Goal: Task Accomplishment & Management: Use online tool/utility

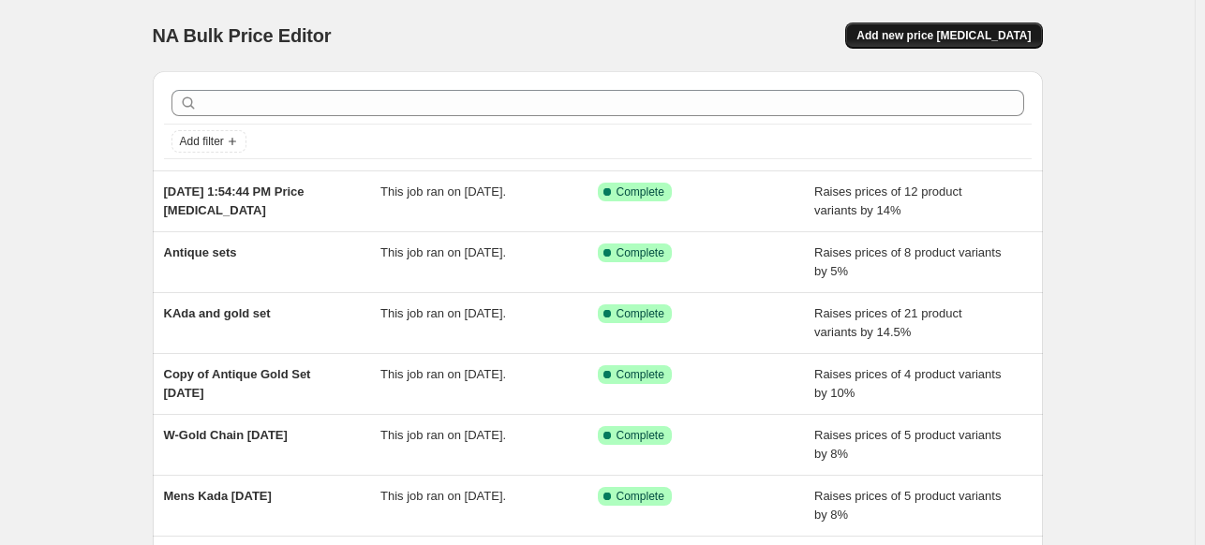
click at [944, 29] on span "Add new price [MEDICAL_DATA]" at bounding box center [943, 35] width 174 height 15
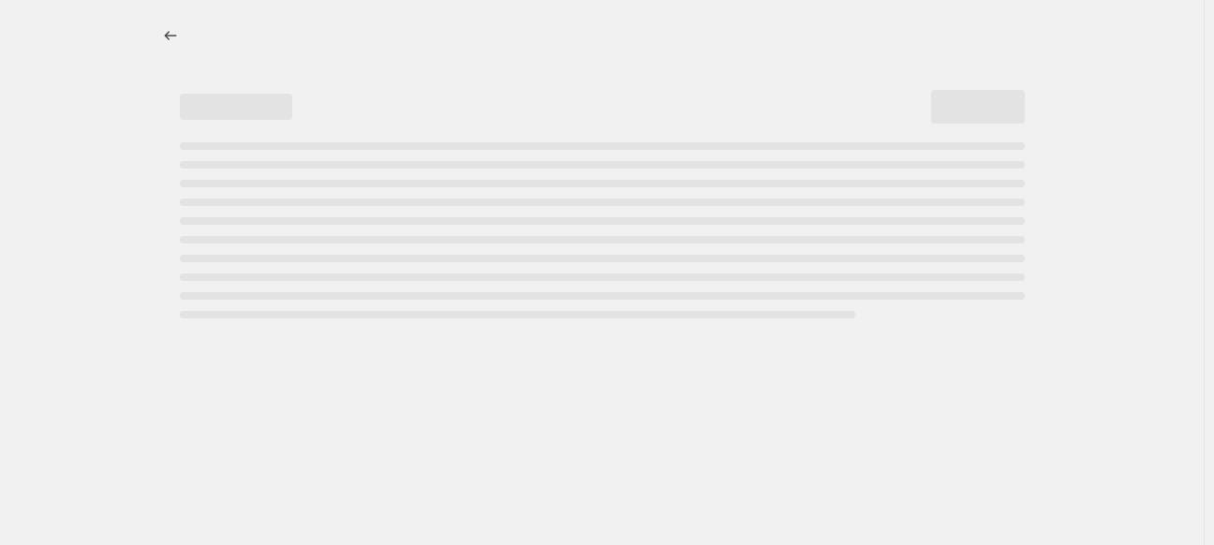
select select "percentage"
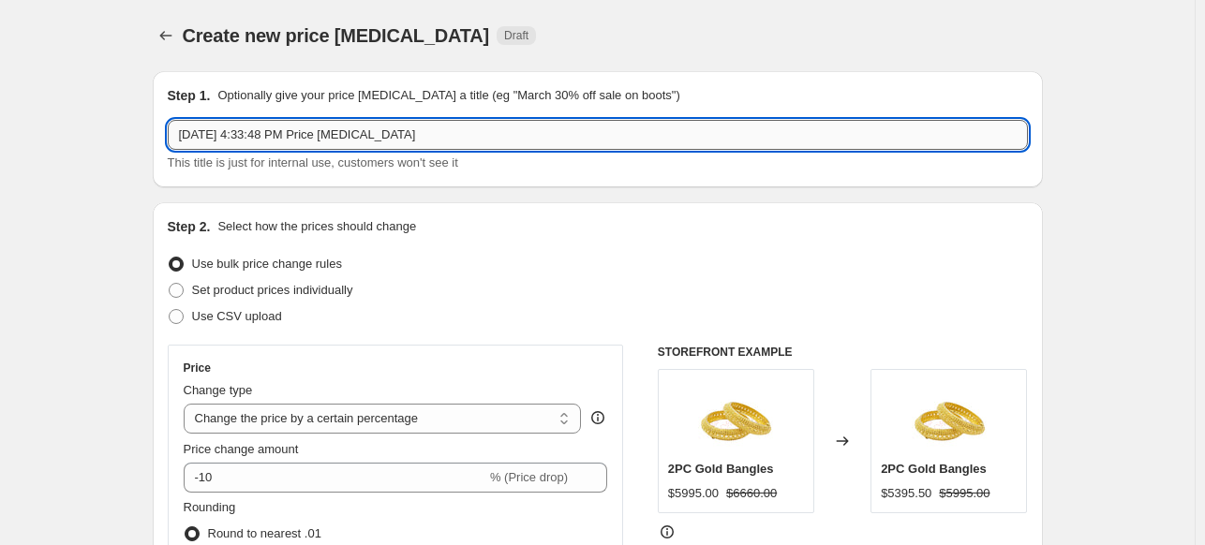
click at [228, 131] on input "[DATE] 4:33:48 PM Price [MEDICAL_DATA]" at bounding box center [598, 135] width 860 height 30
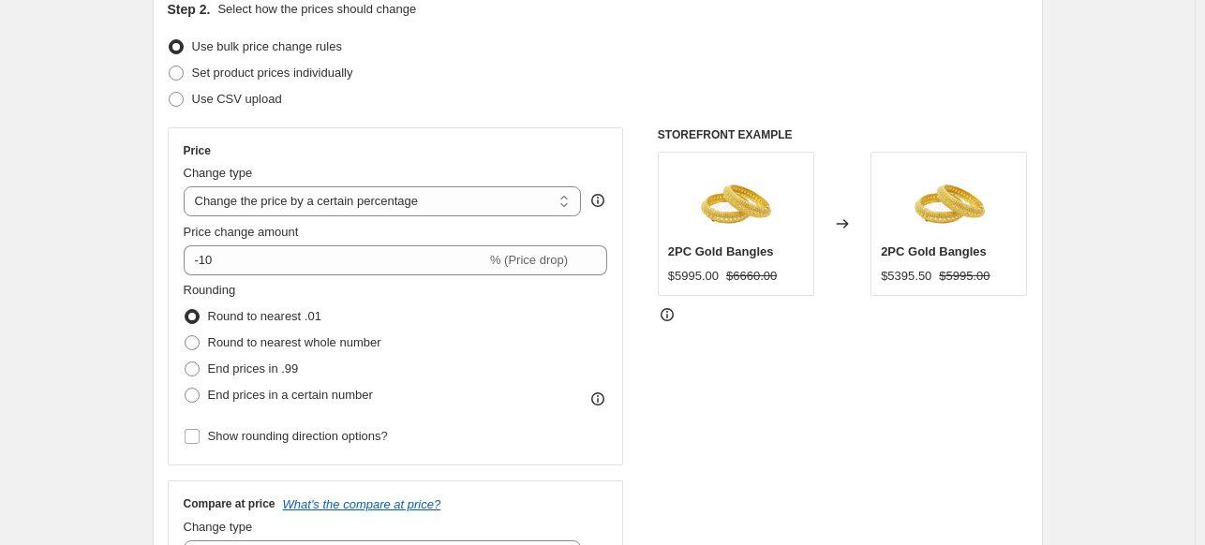
scroll to position [220, 0]
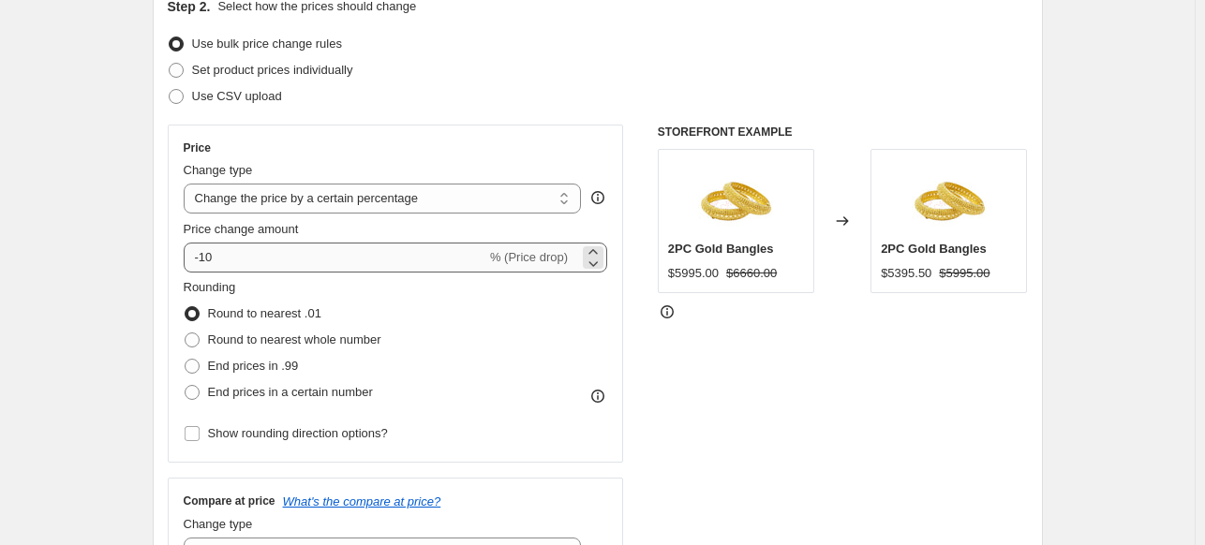
type input "bangles"
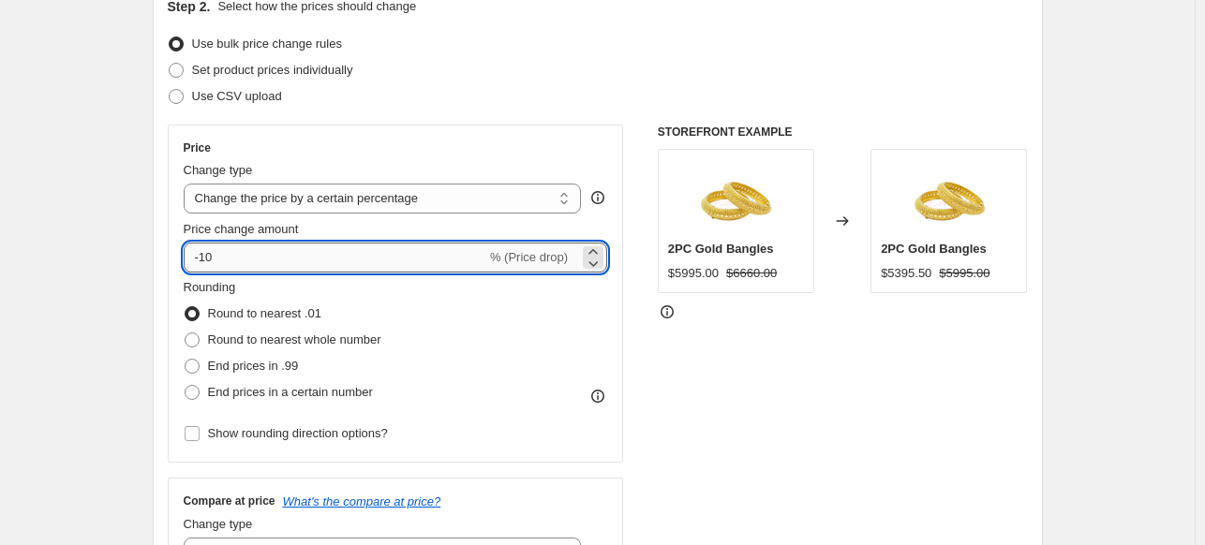
click at [297, 259] on input "-10" at bounding box center [335, 258] width 303 height 30
type input "-1"
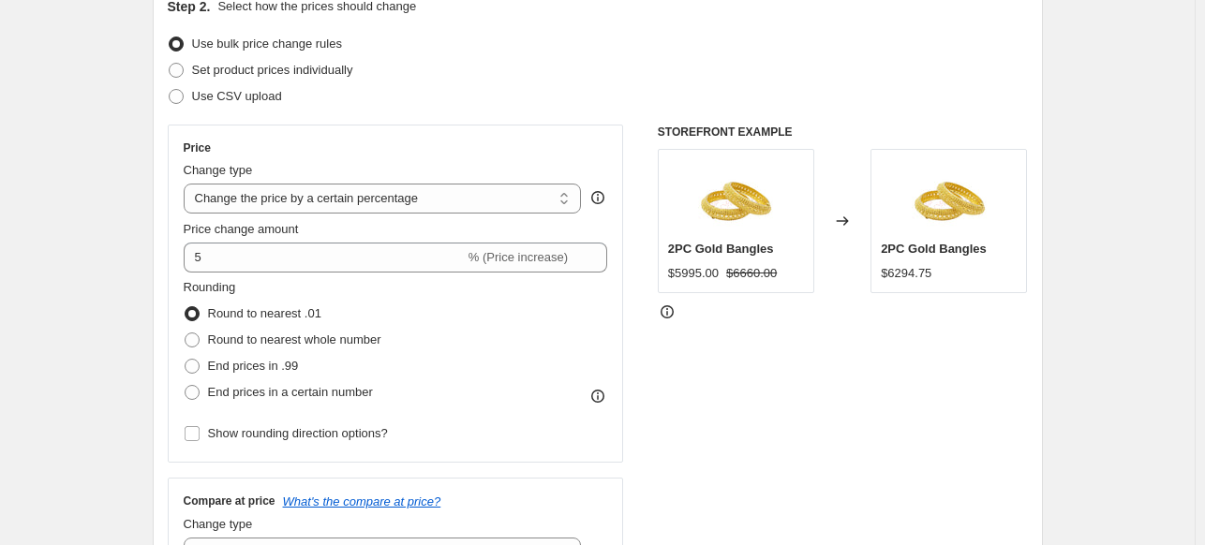
click at [774, 441] on div "STOREFRONT EXAMPLE 2PC Gold Bangles $5995.00 $6660.00 Changed to 2PC Gold Bangl…" at bounding box center [843, 354] width 370 height 459
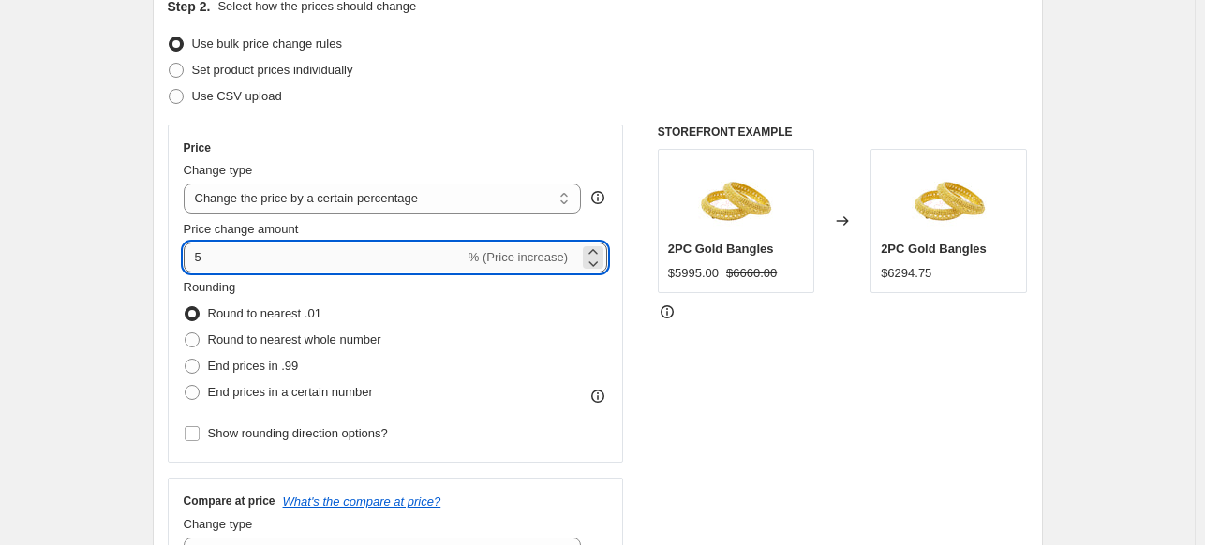
click at [195, 258] on input "5" at bounding box center [324, 258] width 281 height 30
click at [599, 248] on icon at bounding box center [593, 252] width 19 height 19
click at [597, 261] on icon at bounding box center [593, 263] width 19 height 19
drag, startPoint x: 310, startPoint y: 264, endPoint x: 113, endPoint y: 246, distance: 197.5
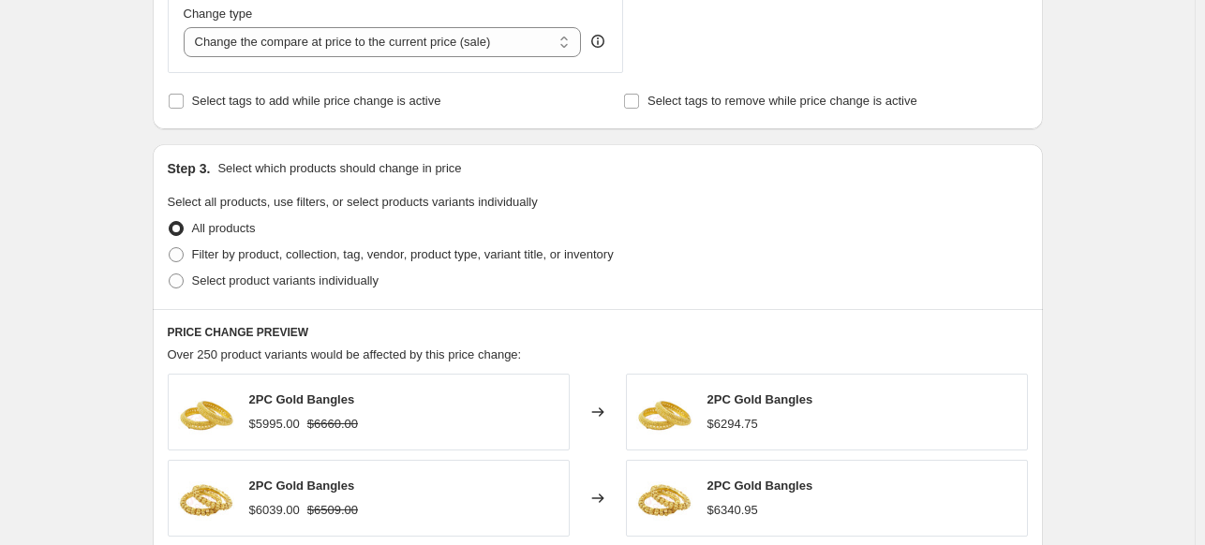
scroll to position [778, 0]
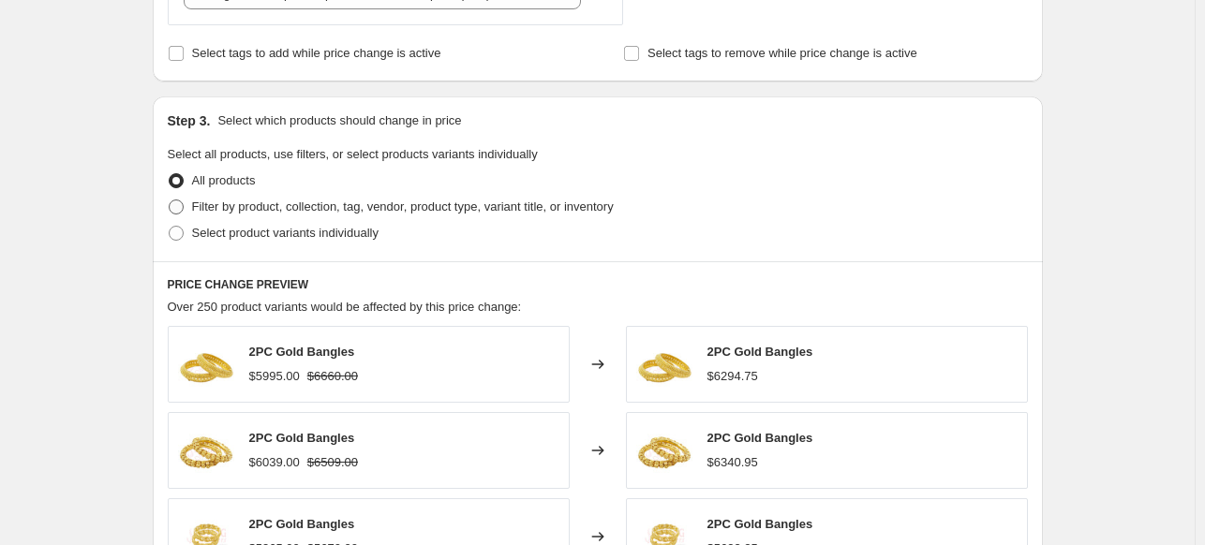
type input "5"
click at [216, 209] on span "Filter by product, collection, tag, vendor, product type, variant title, or inv…" at bounding box center [403, 207] width 422 height 14
click at [170, 200] on input "Filter by product, collection, tag, vendor, product type, variant title, or inv…" at bounding box center [169, 200] width 1 height 1
radio input "true"
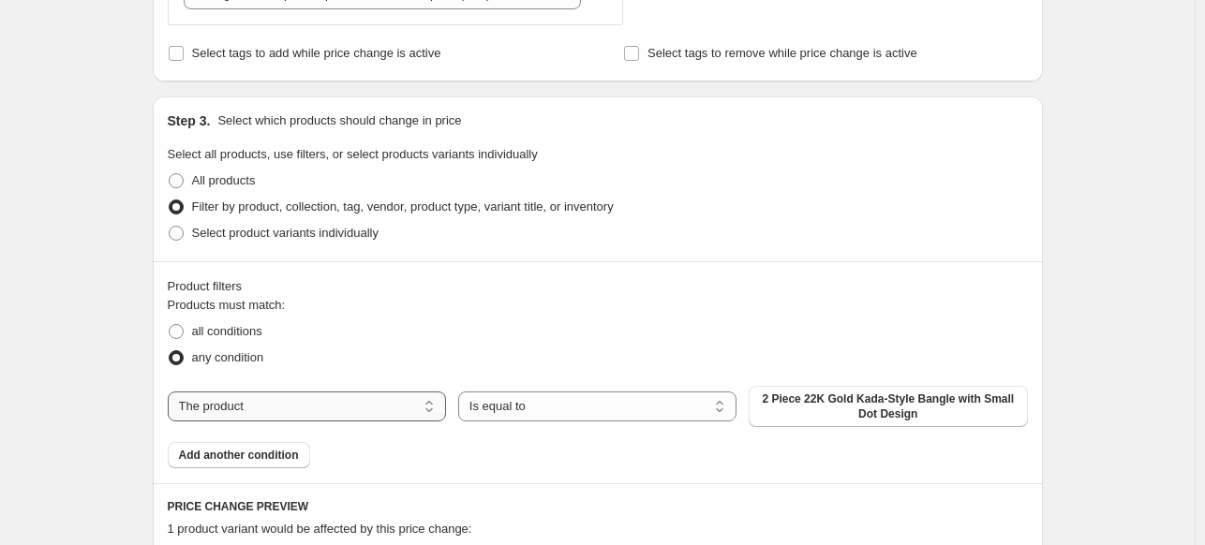
click at [378, 404] on select "The product The product's collection The product's vendor The product's type Th…" at bounding box center [307, 407] width 278 height 30
select select "collection"
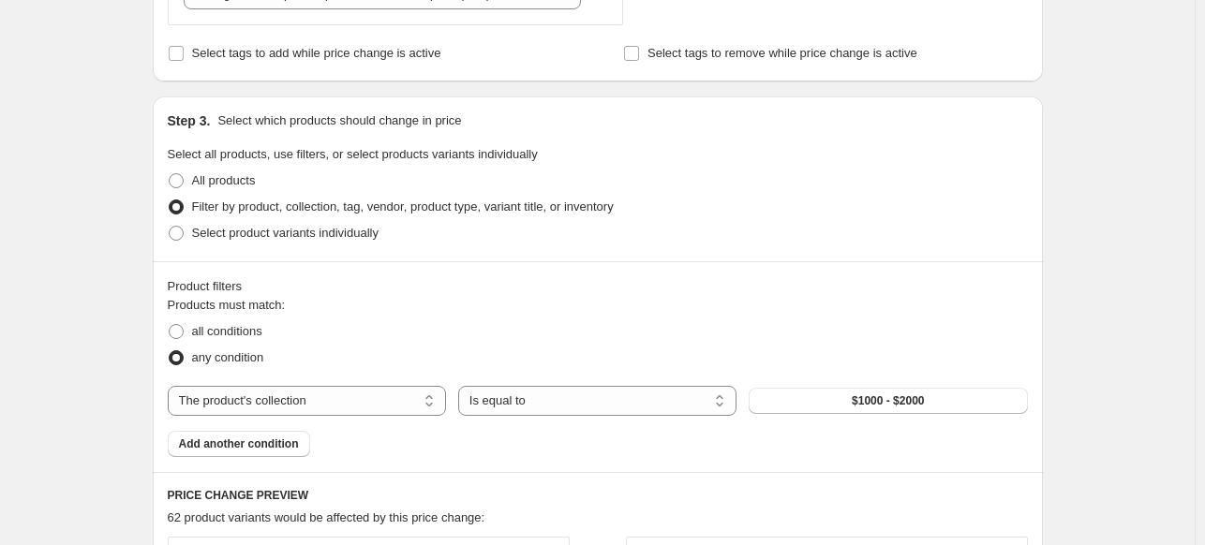
scroll to position [1017, 0]
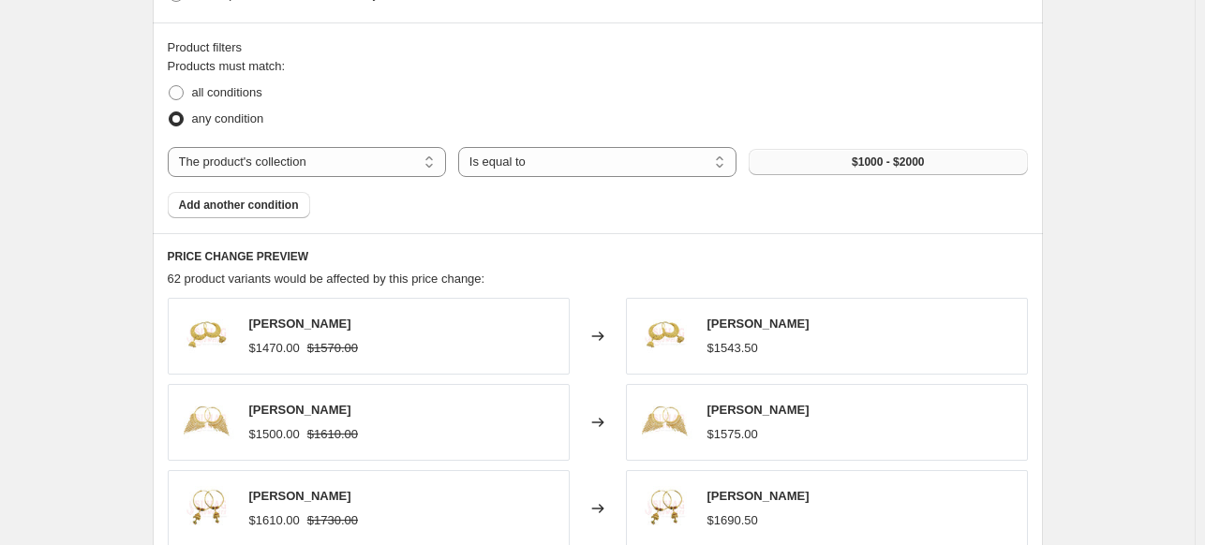
click at [894, 169] on button "$1000 - $2000" at bounding box center [887, 162] width 278 height 26
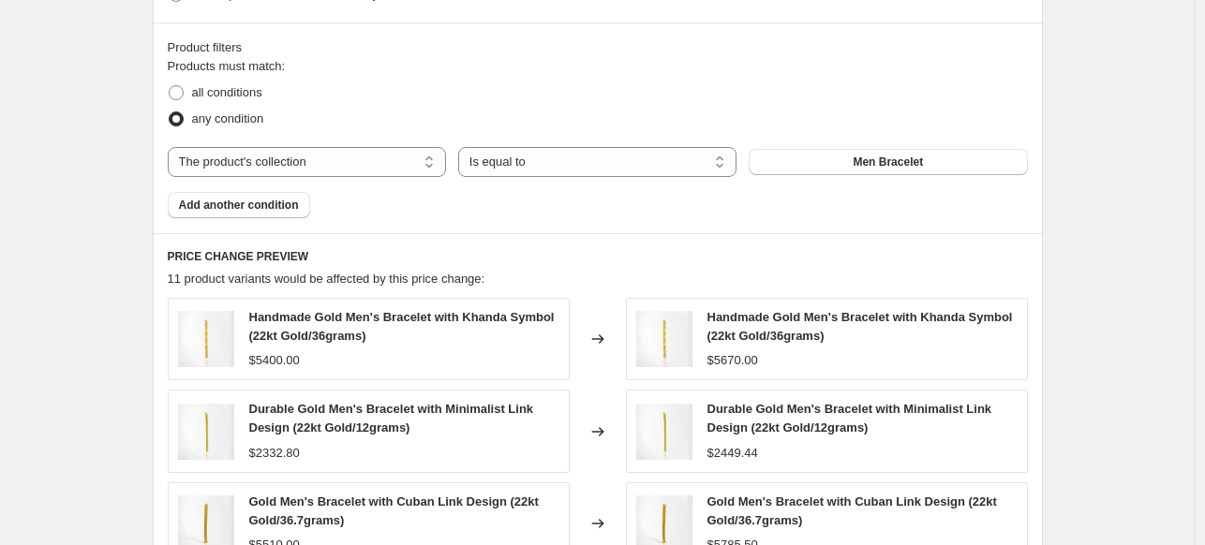
drag, startPoint x: 1202, startPoint y: 293, endPoint x: 1199, endPoint y: 322, distance: 29.2
click at [1194, 322] on div "Create new price [MEDICAL_DATA]. This page is ready Create new price [MEDICAL_D…" at bounding box center [597, 39] width 1194 height 2113
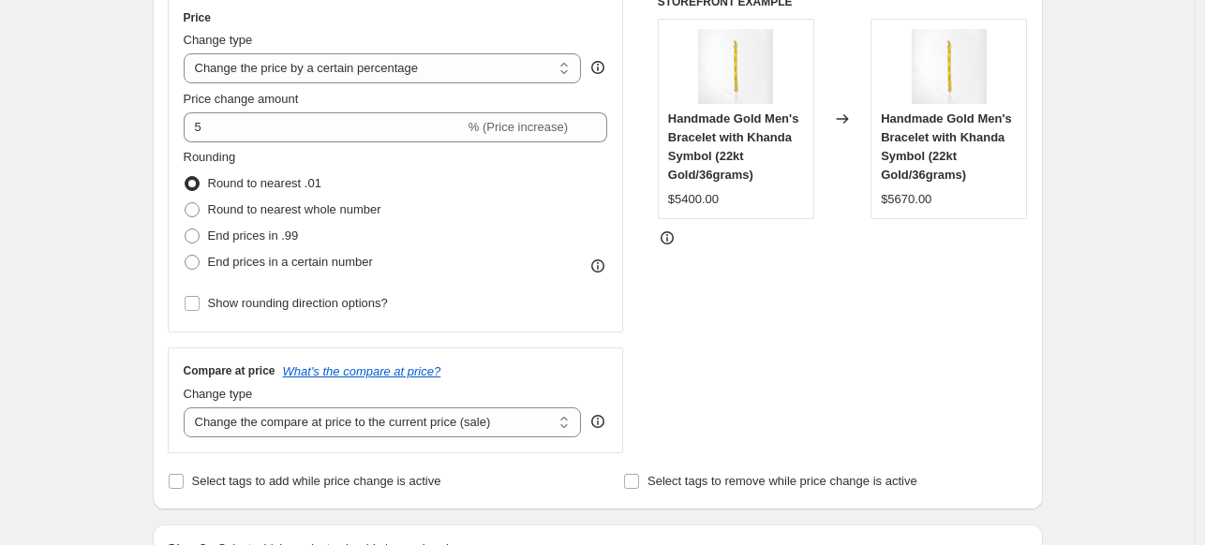
scroll to position [242, 0]
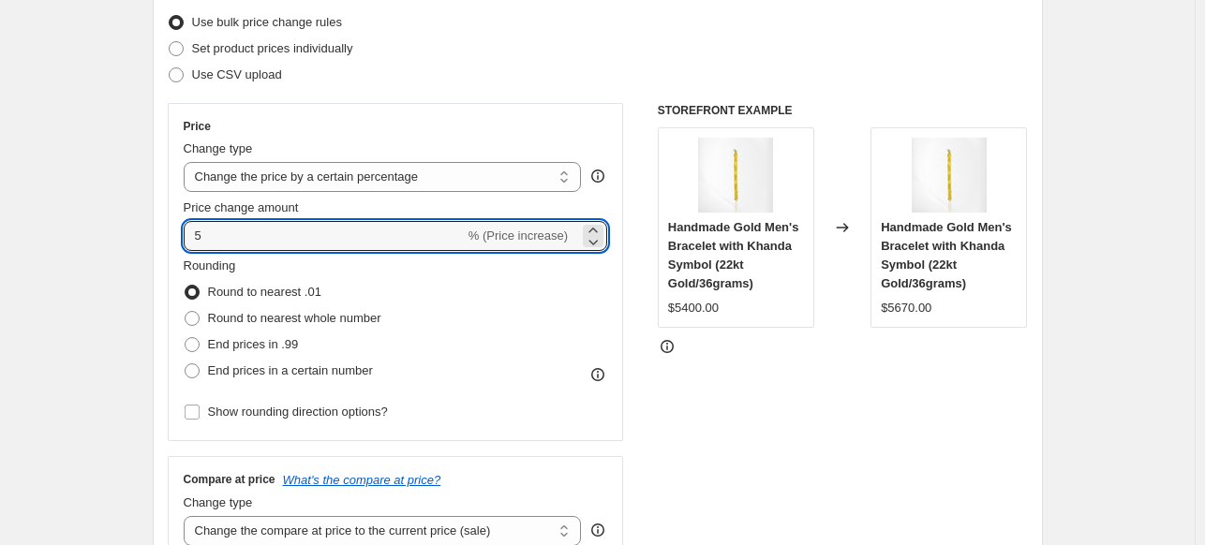
drag, startPoint x: 210, startPoint y: 231, endPoint x: 177, endPoint y: 231, distance: 32.8
click at [177, 231] on div "Price Change type Change the price to a certain amount Change the price by a ce…" at bounding box center [396, 272] width 456 height 338
type input "8"
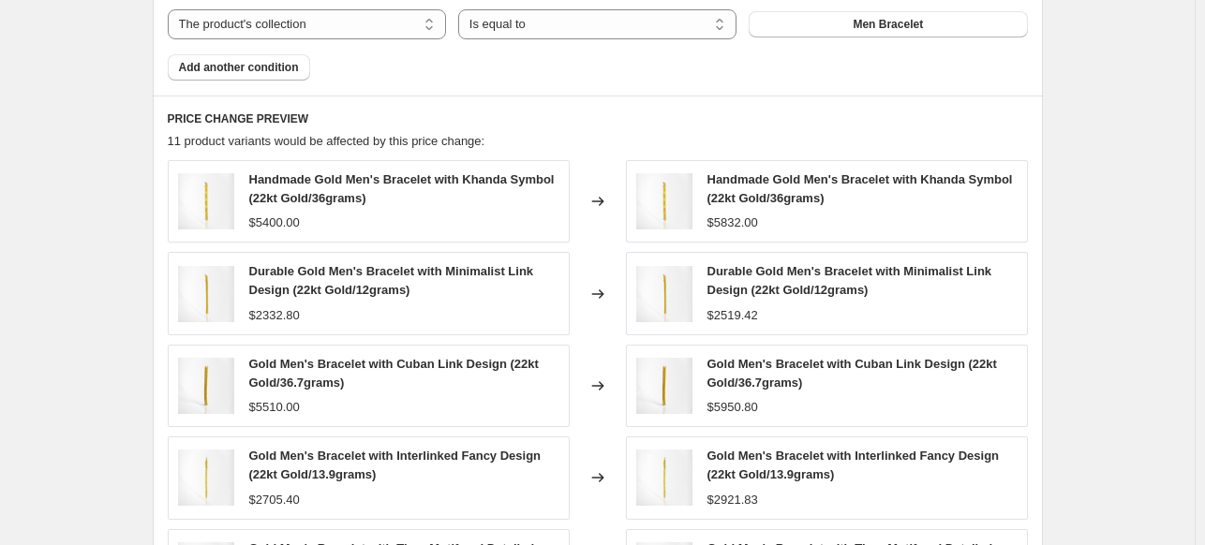
scroll to position [1564, 0]
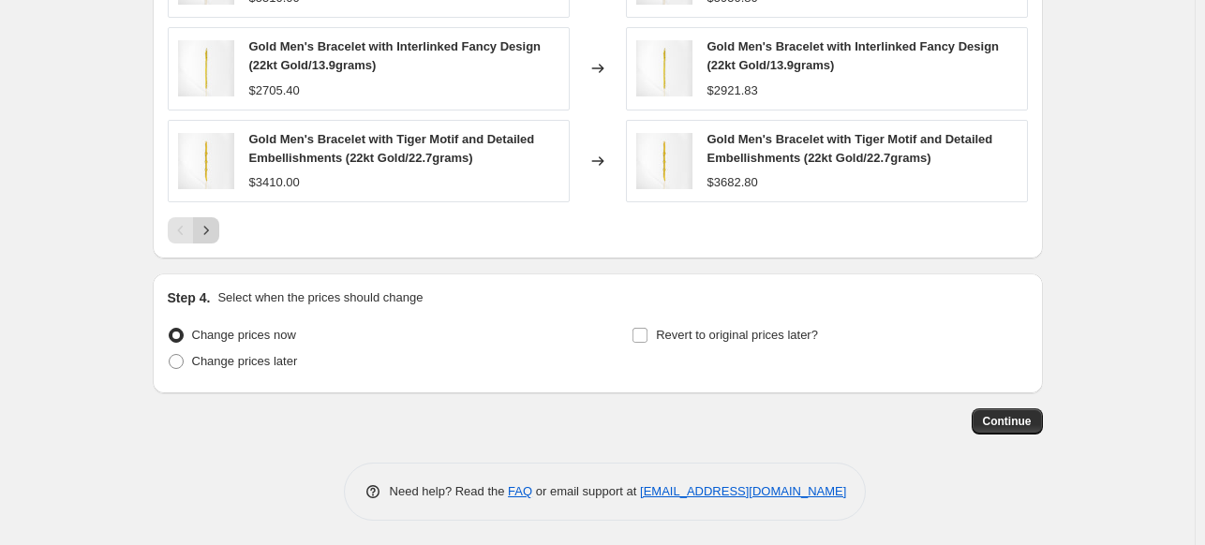
click at [213, 228] on icon "Next" at bounding box center [206, 230] width 19 height 19
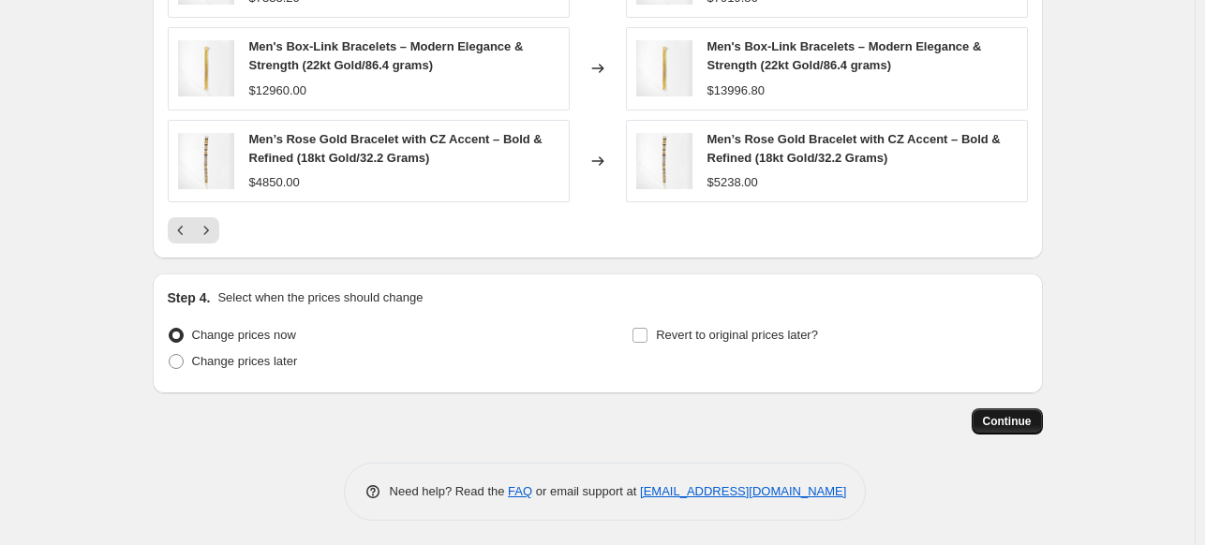
click at [1025, 414] on span "Continue" at bounding box center [1007, 421] width 49 height 15
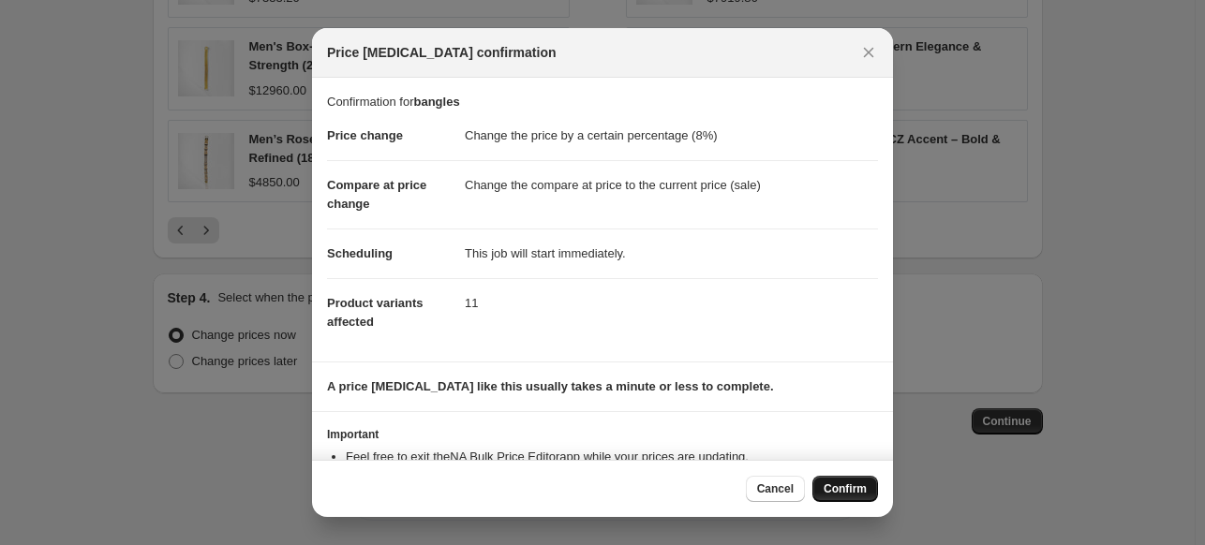
click at [834, 480] on button "Confirm" at bounding box center [845, 489] width 66 height 26
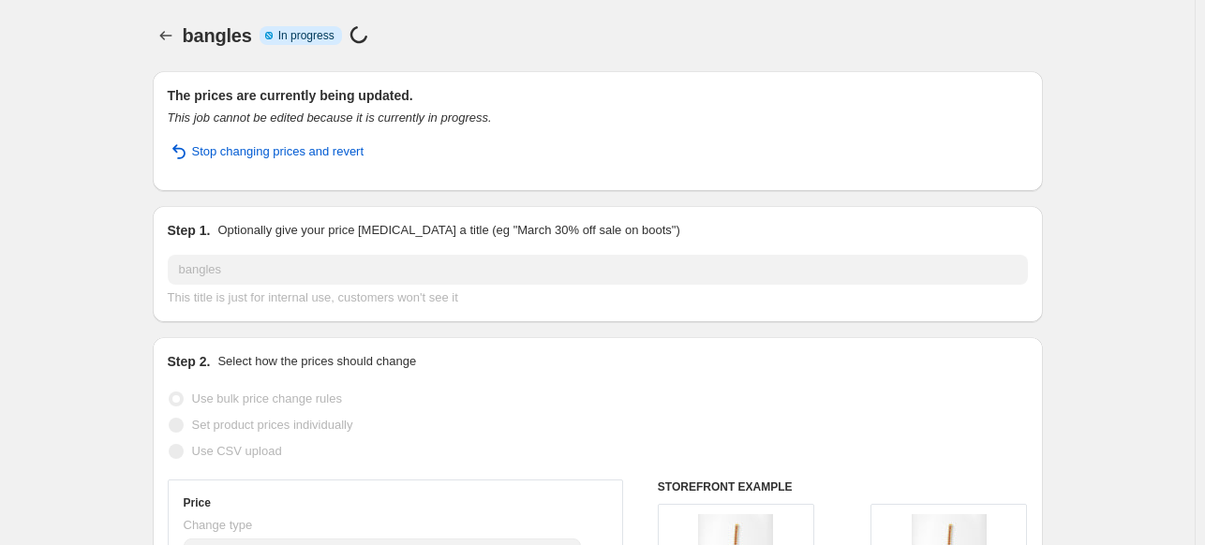
select select "percentage"
select select "collection"
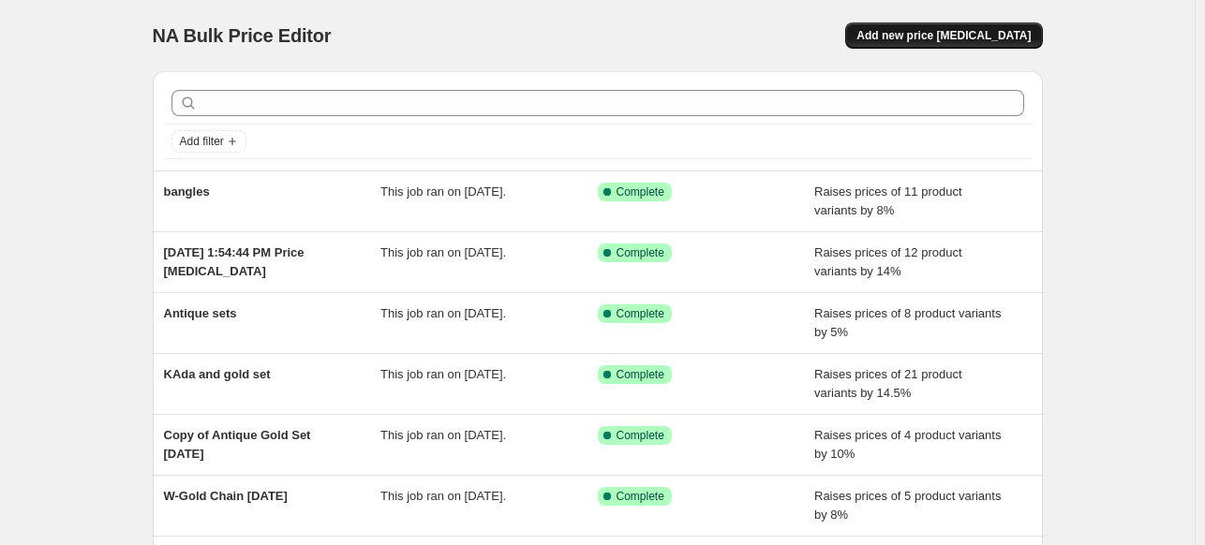
click at [922, 35] on span "Add new price [MEDICAL_DATA]" at bounding box center [943, 35] width 174 height 15
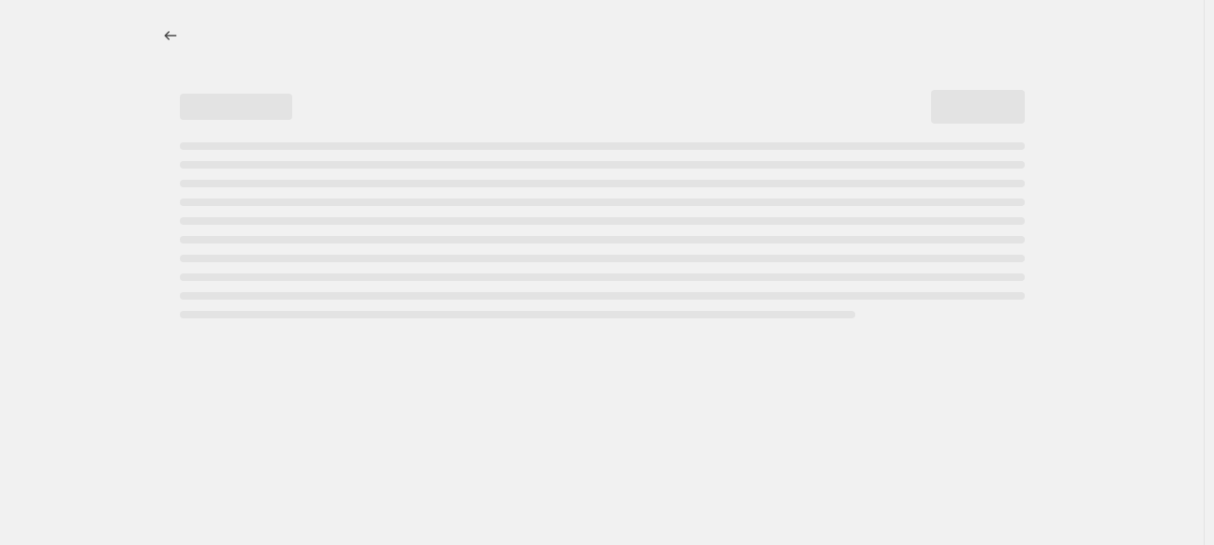
select select "percentage"
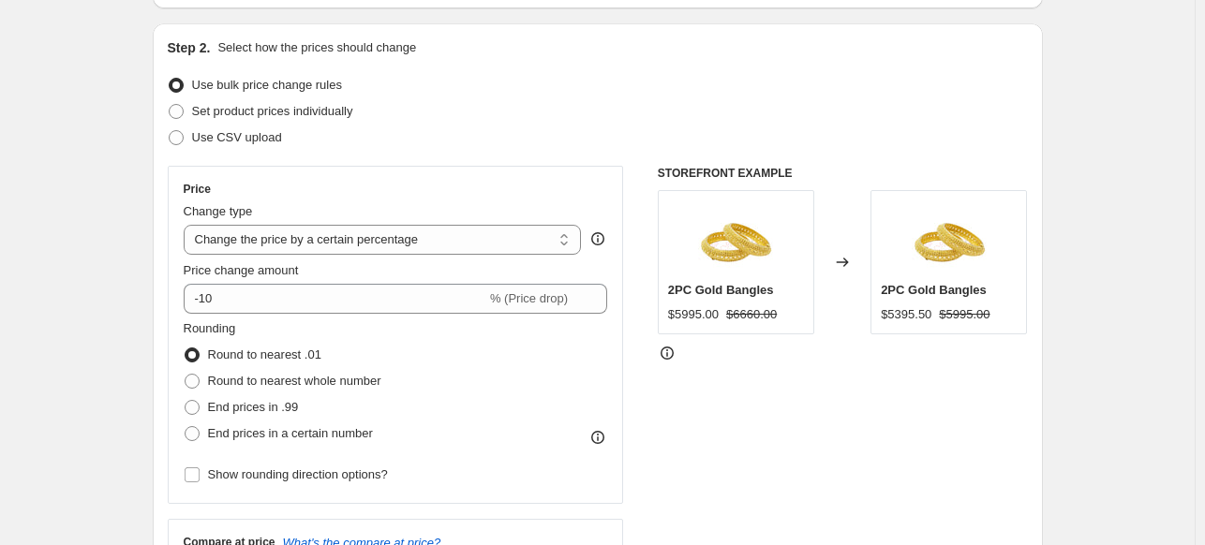
scroll to position [180, 0]
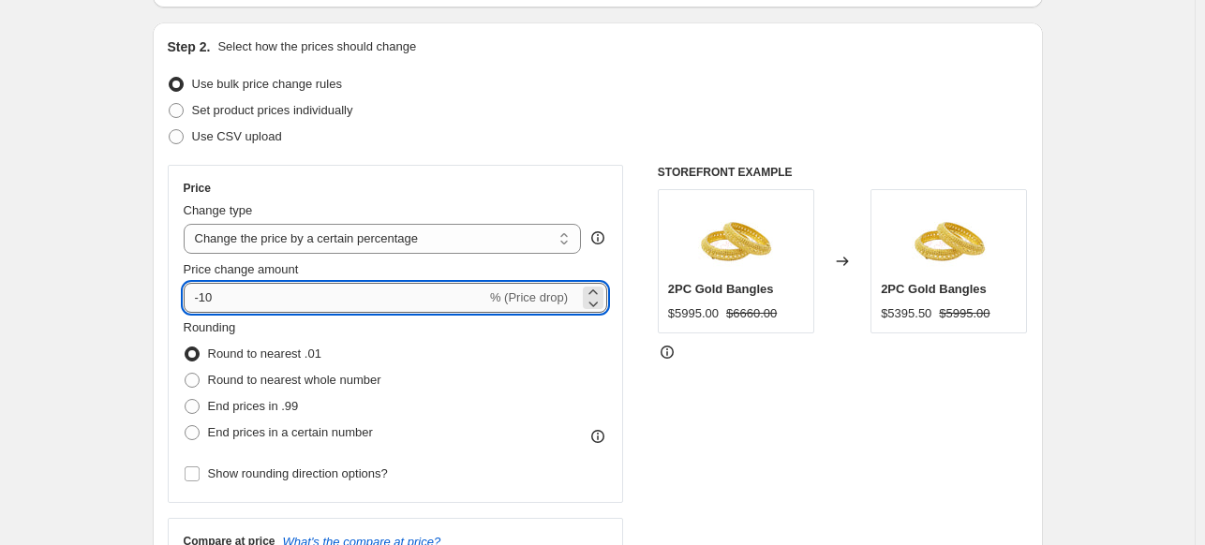
click at [315, 303] on input "-10" at bounding box center [335, 298] width 303 height 30
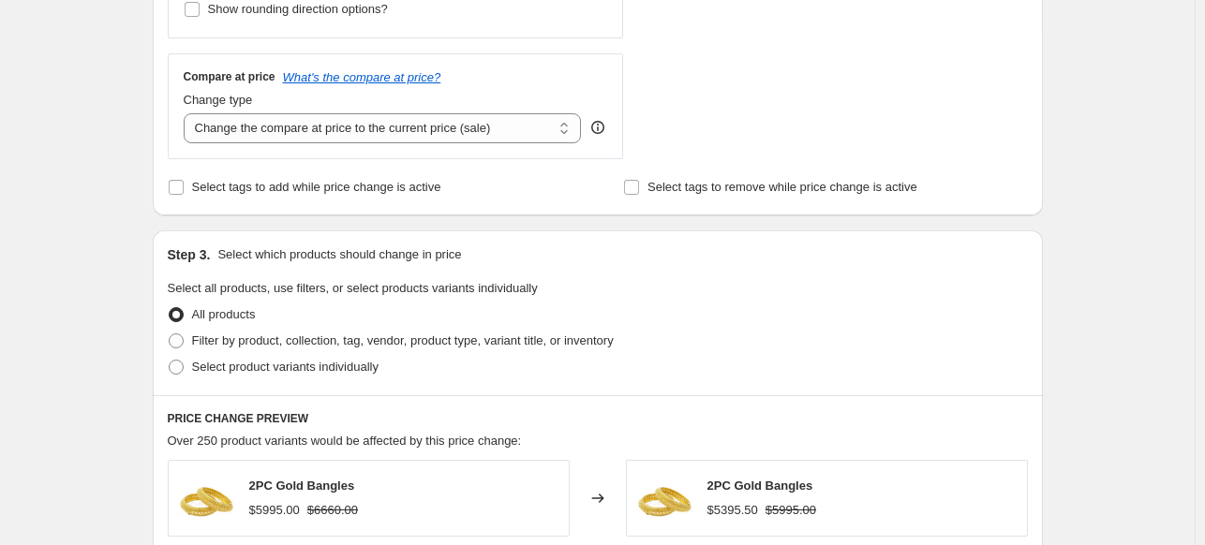
scroll to position [680, 0]
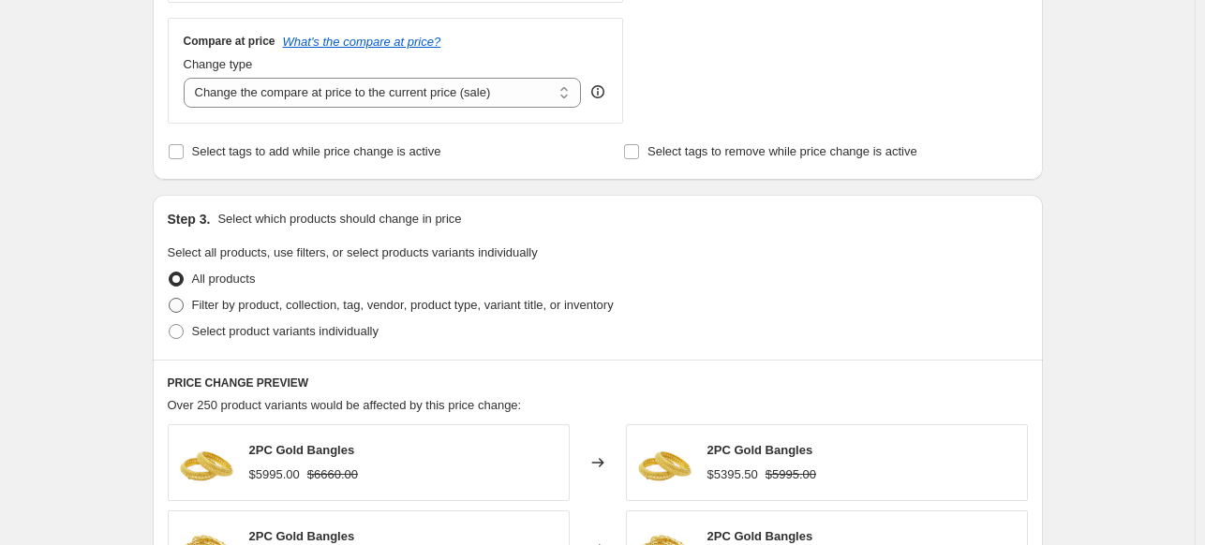
click at [229, 306] on span "Filter by product, collection, tag, vendor, product type, variant title, or inv…" at bounding box center [403, 305] width 422 height 14
click at [170, 299] on input "Filter by product, collection, tag, vendor, product type, variant title, or inv…" at bounding box center [169, 298] width 1 height 1
radio input "true"
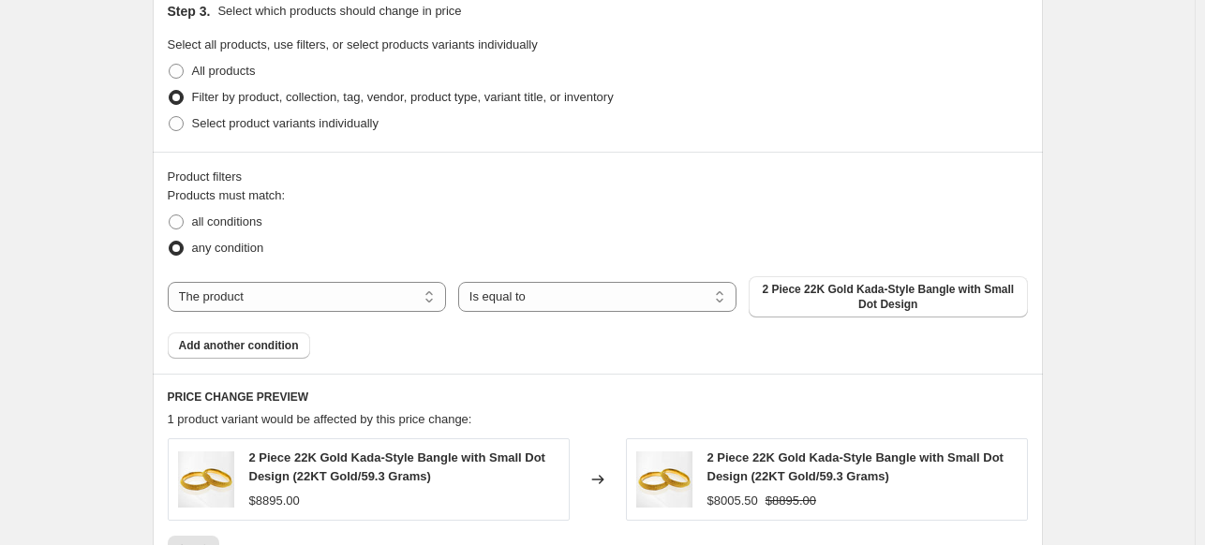
scroll to position [895, 0]
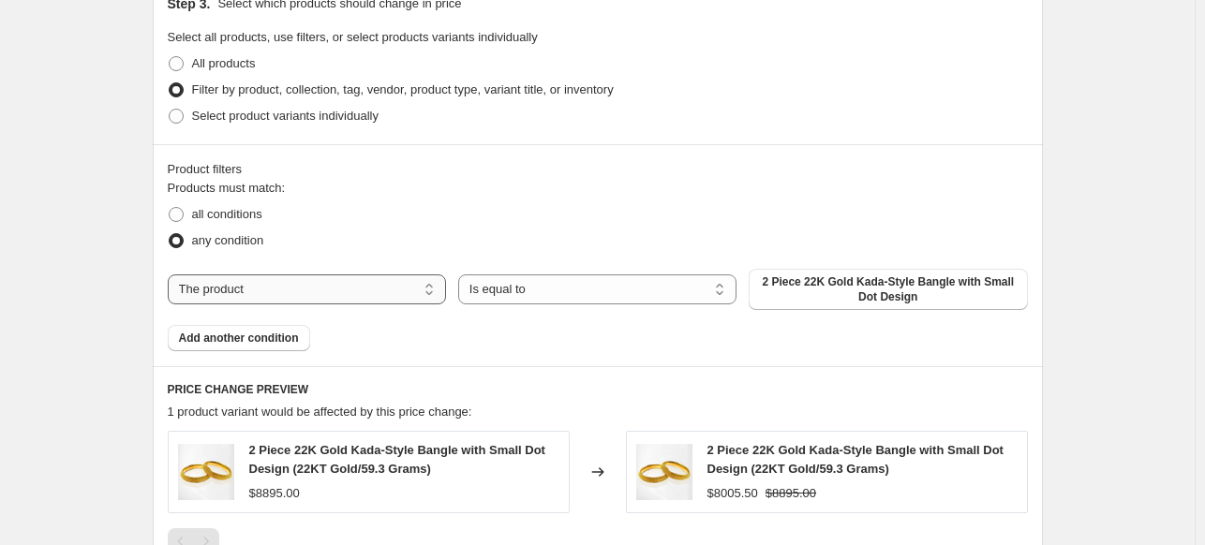
click at [419, 291] on select "The product The product's collection The product's vendor The product's type Th…" at bounding box center [307, 289] width 278 height 30
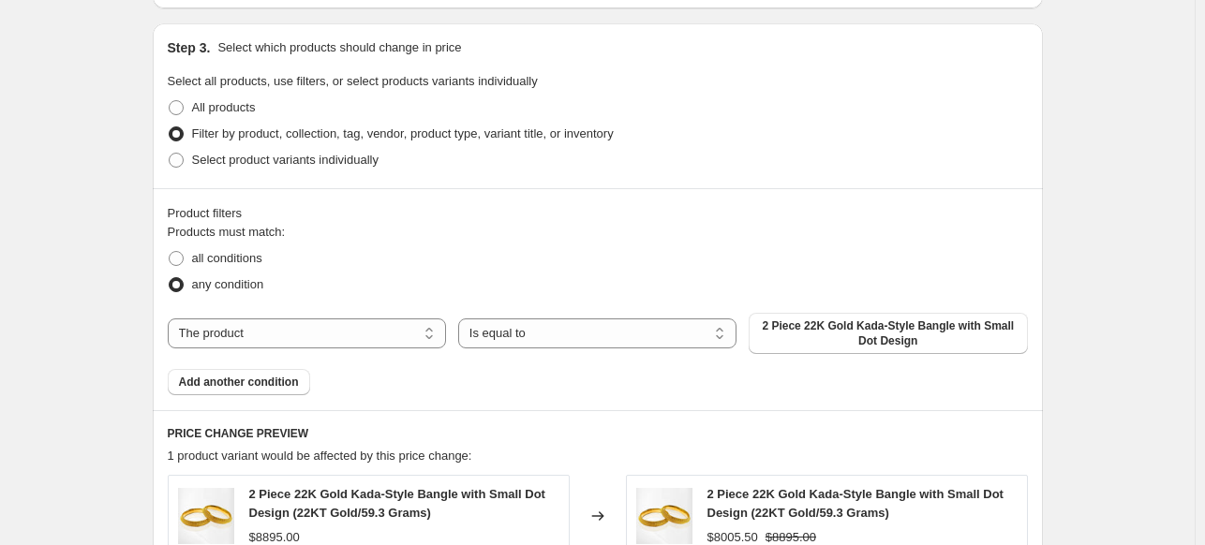
scroll to position [826, 0]
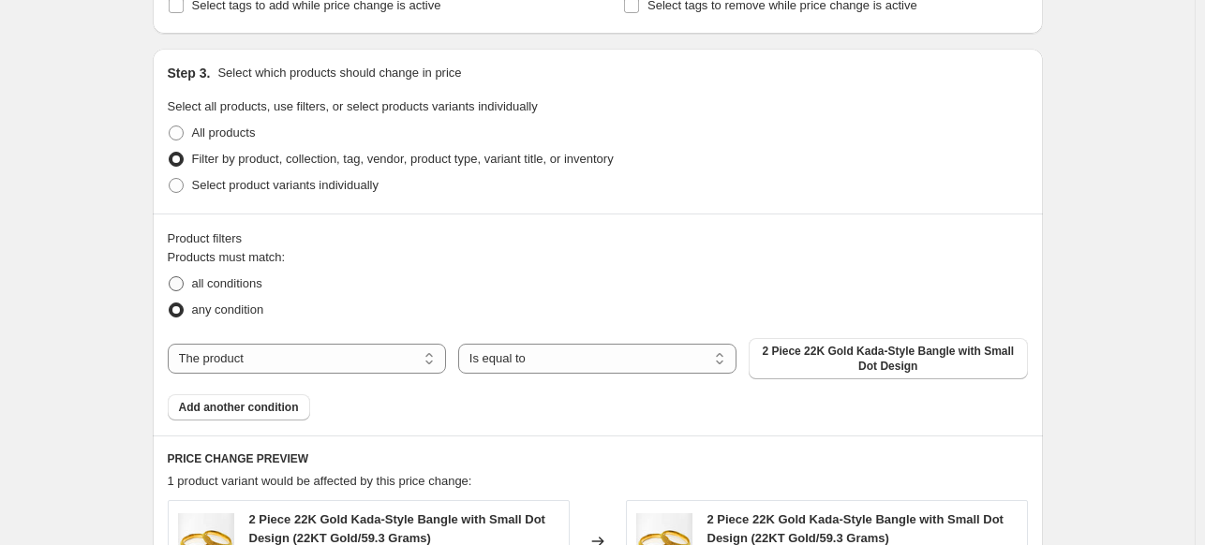
click at [247, 278] on span "all conditions" at bounding box center [227, 283] width 70 height 14
click at [170, 277] on input "all conditions" at bounding box center [169, 276] width 1 height 1
radio input "true"
click at [250, 307] on span "any condition" at bounding box center [228, 310] width 72 height 14
click at [170, 303] on input "any condition" at bounding box center [169, 303] width 1 height 1
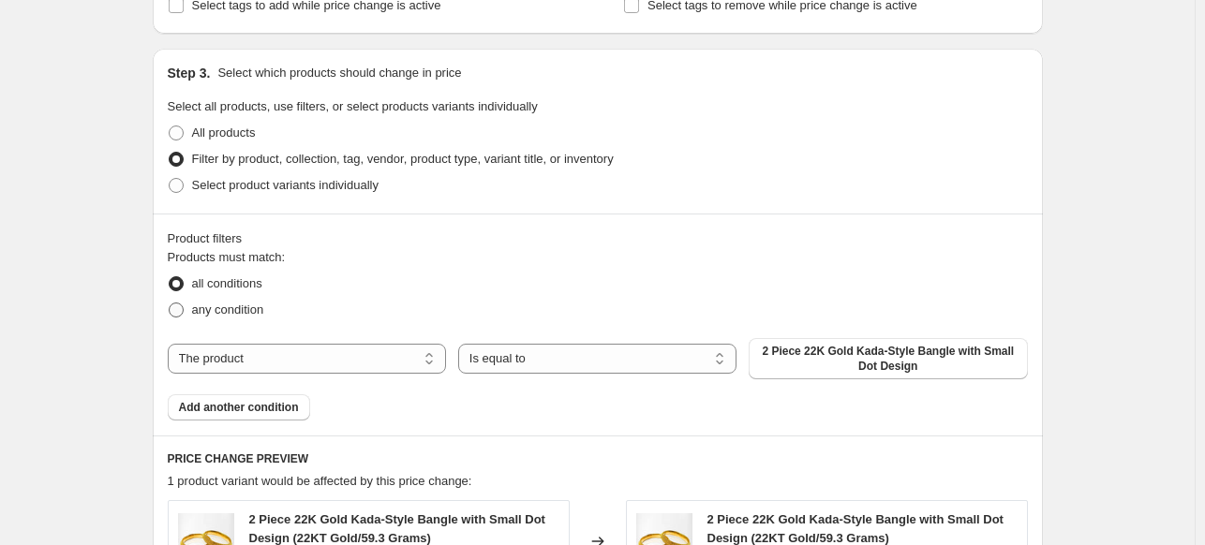
radio input "true"
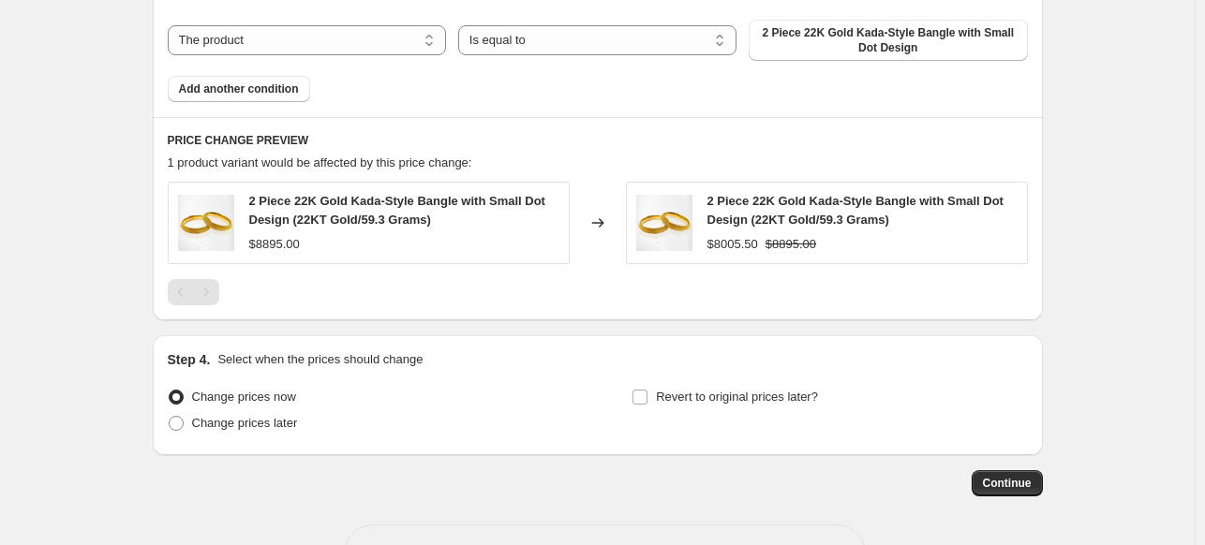
scroll to position [1144, 0]
click at [218, 48] on select "The product The product's collection The product's vendor The product's type Th…" at bounding box center [307, 41] width 278 height 30
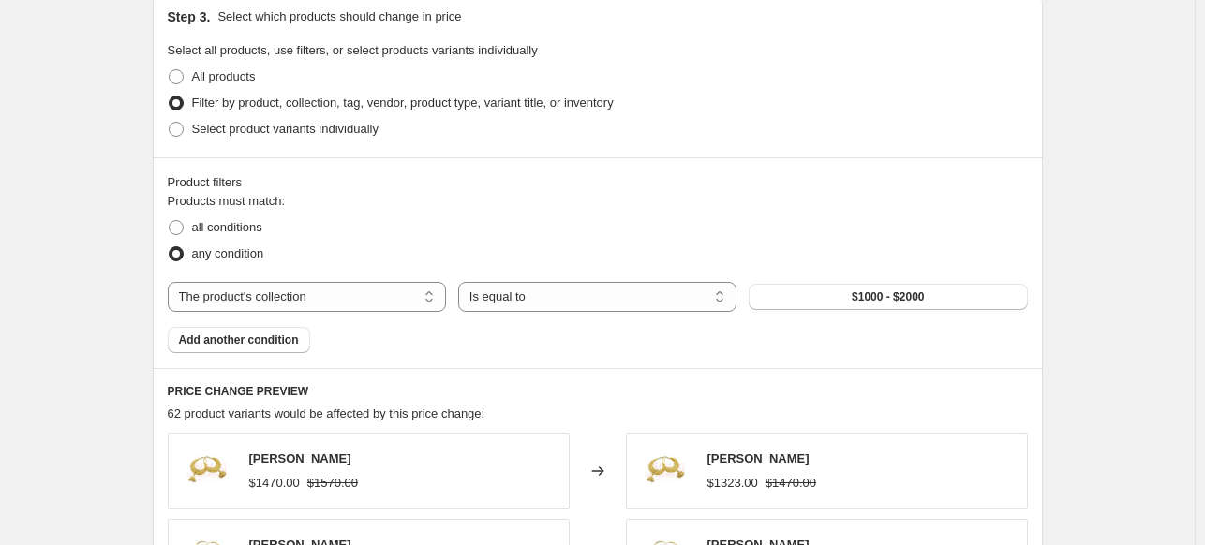
scroll to position [880, 0]
click at [413, 293] on select "The product The product's collection The product's vendor The product's type Th…" at bounding box center [307, 299] width 278 height 30
click at [171, 284] on select "The product The product's collection The product's vendor The product's type Th…" at bounding box center [307, 299] width 278 height 30
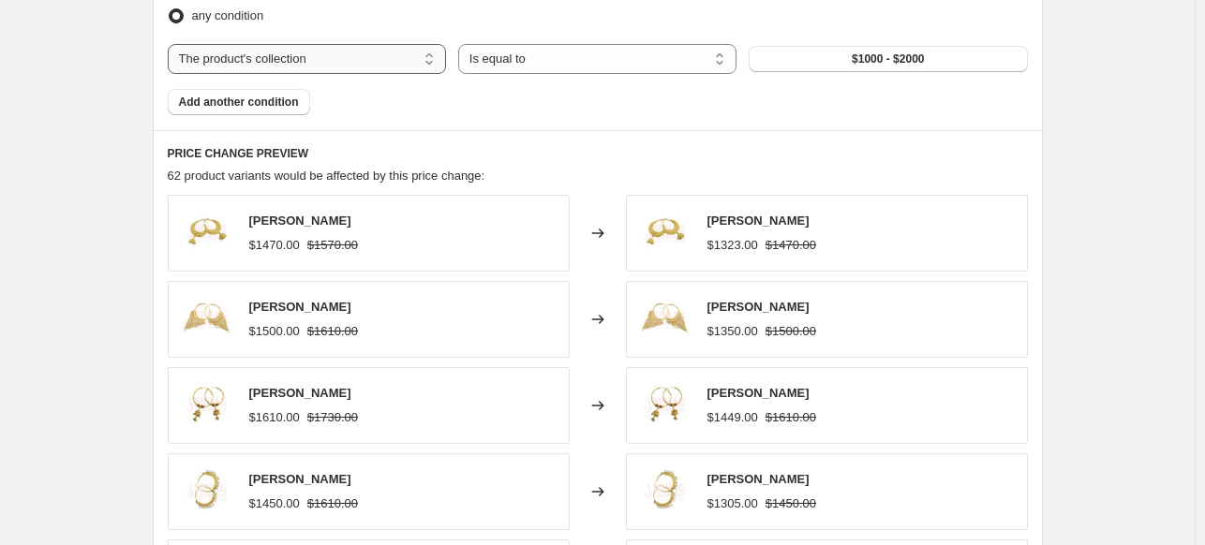
click at [418, 49] on select "The product The product's collection The product's vendor The product's type Th…" at bounding box center [307, 59] width 278 height 30
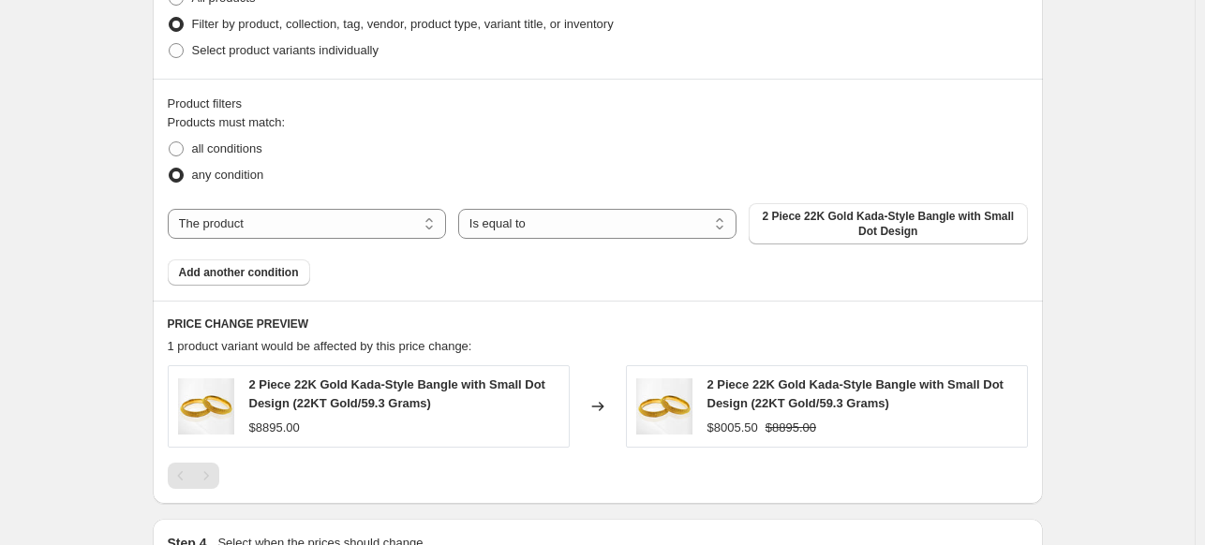
scroll to position [959, 0]
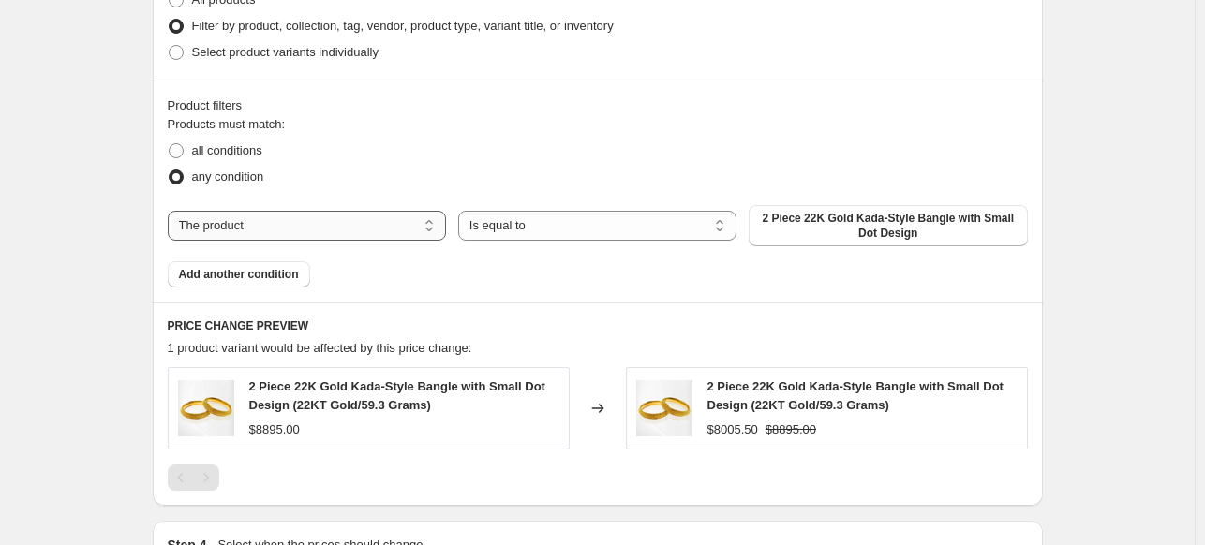
click at [440, 220] on select "The product The product's collection The product's vendor The product's type Th…" at bounding box center [307, 226] width 278 height 30
select select "collection"
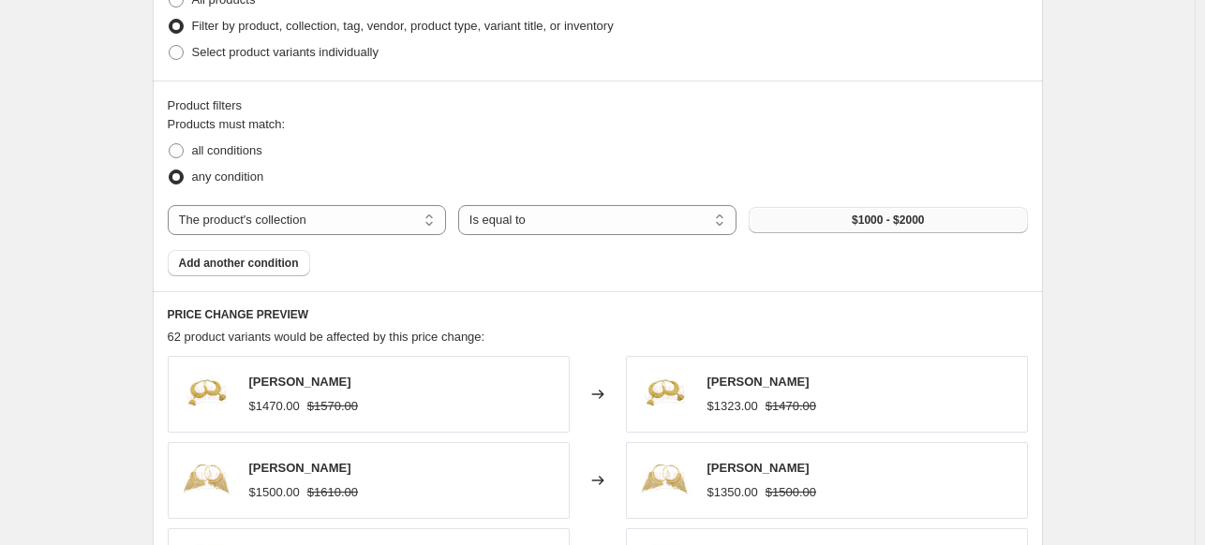
click at [876, 217] on span "$1000 - $2000" at bounding box center [887, 220] width 72 height 15
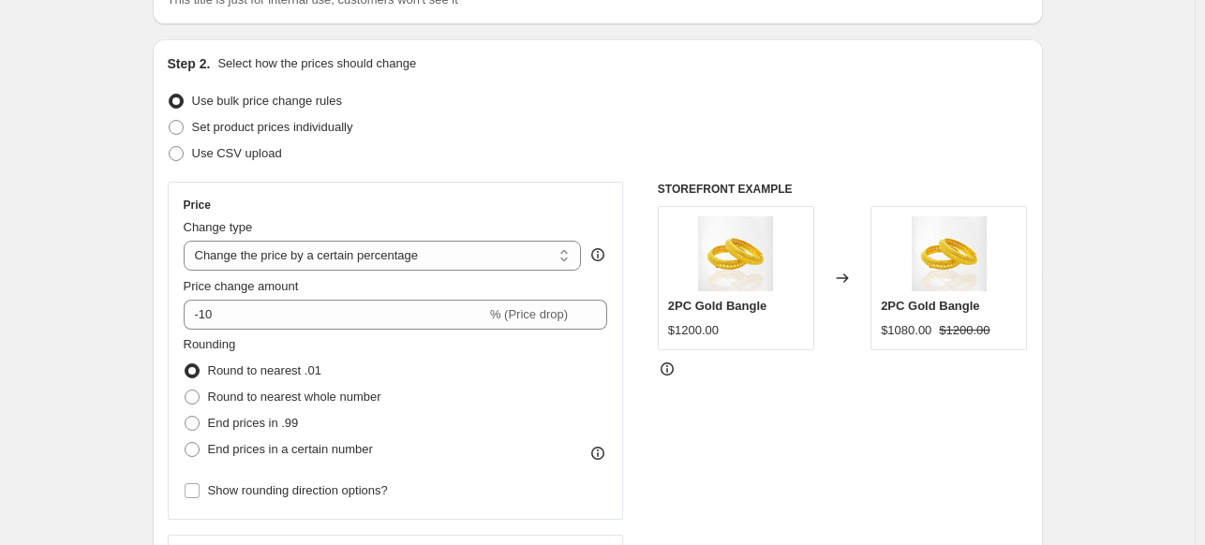
scroll to position [155, 0]
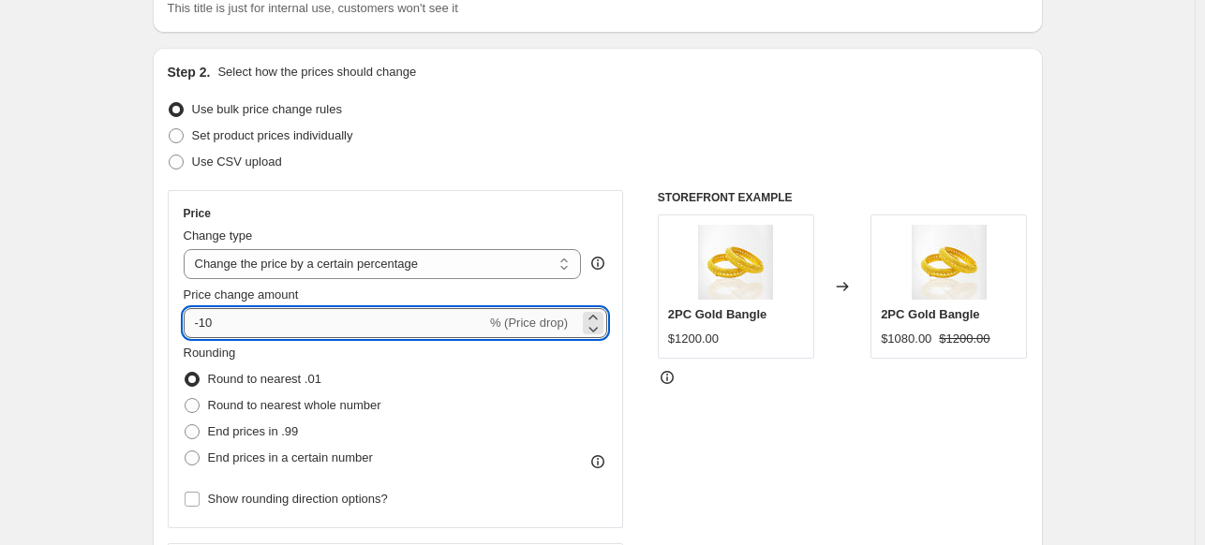
click at [322, 323] on input "-10" at bounding box center [335, 323] width 303 height 30
type input "-1"
type input "8"
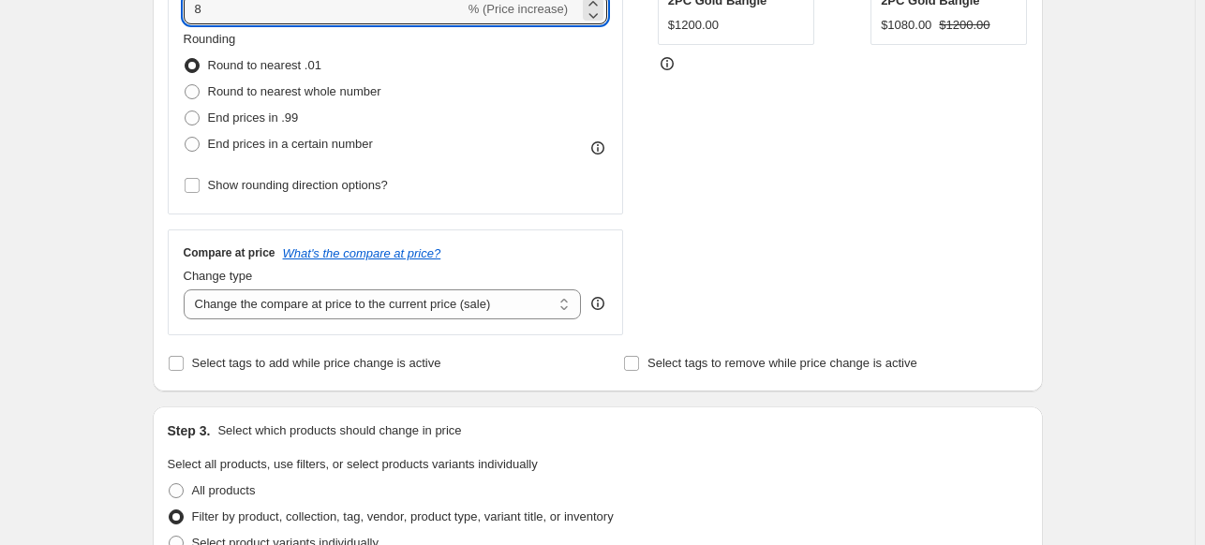
scroll to position [374, 0]
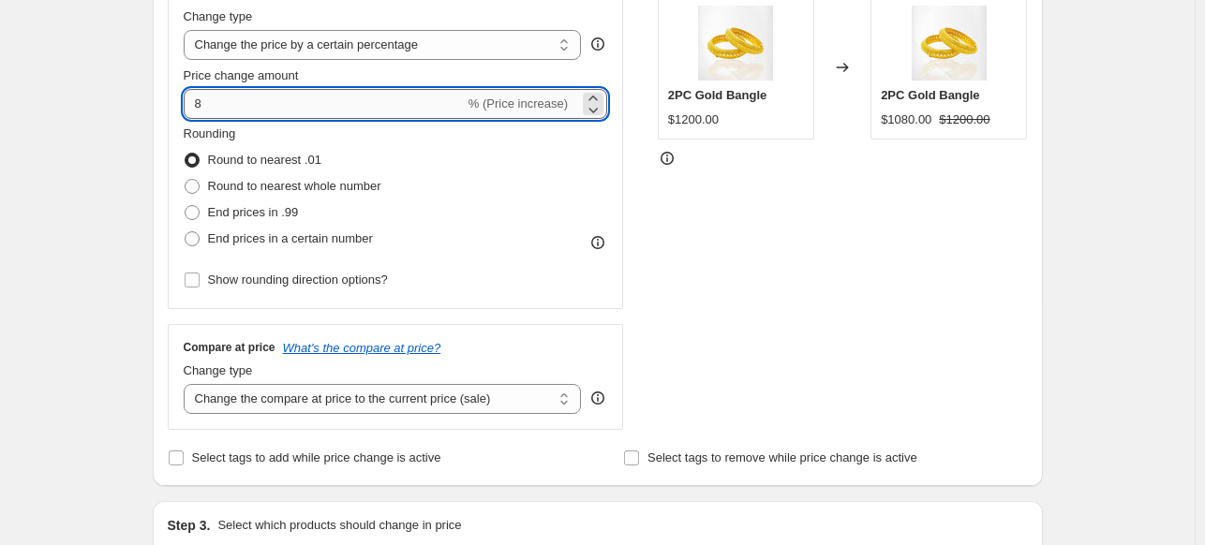
click at [458, 102] on input "8" at bounding box center [324, 104] width 281 height 30
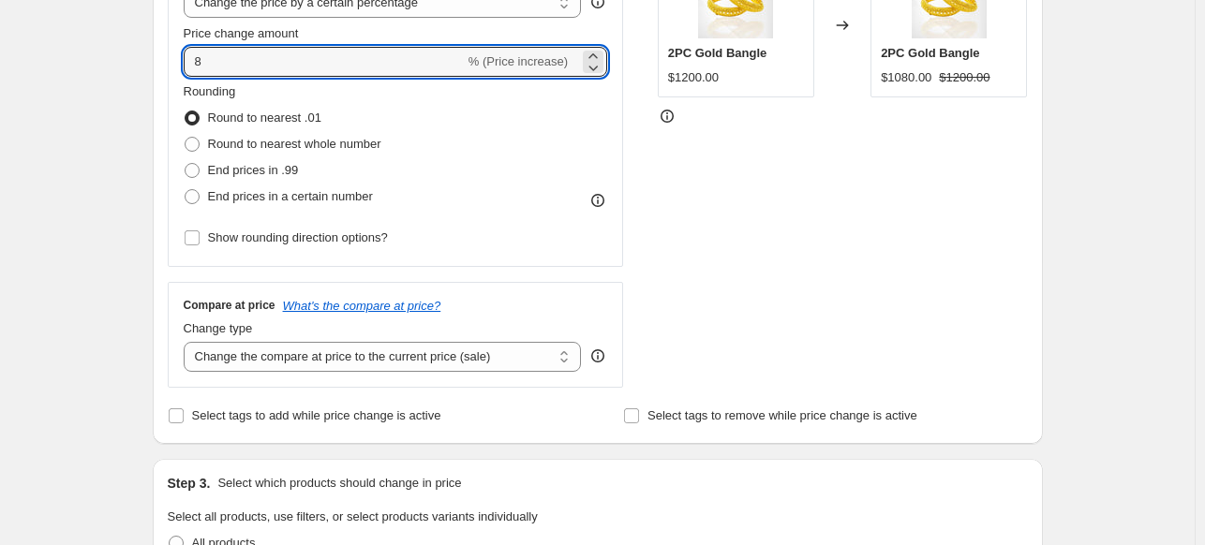
scroll to position [407, 0]
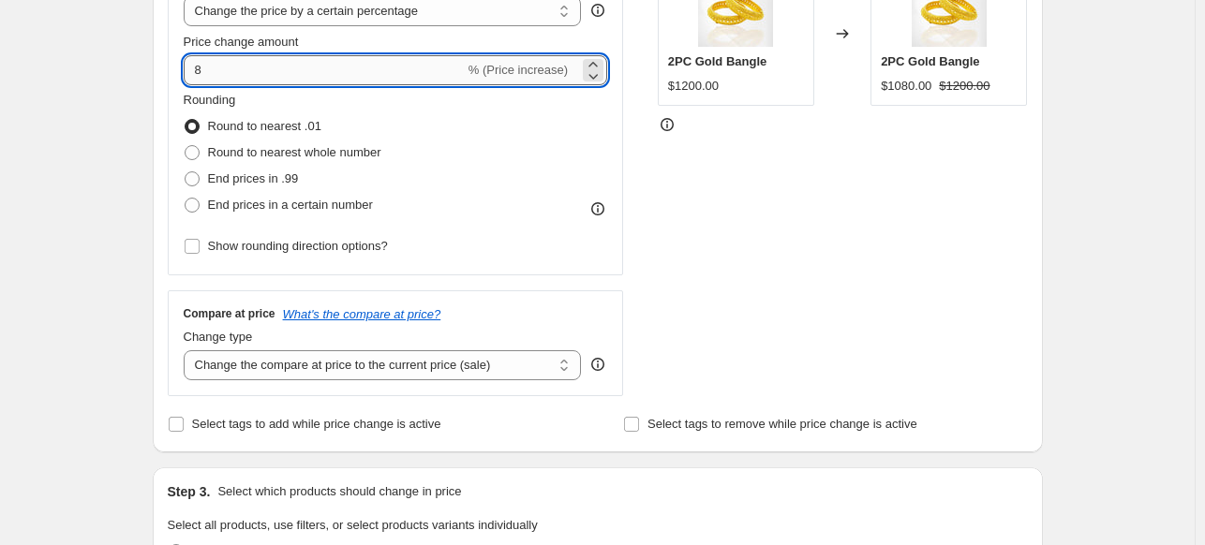
click at [258, 80] on input "8" at bounding box center [324, 70] width 281 height 30
type input "10"
click at [731, 242] on div "STOREFRONT EXAMPLE 2PC Gold Bangle $1200.00 Changed to 2PC Gold Bangle $1080.00…" at bounding box center [843, 166] width 370 height 459
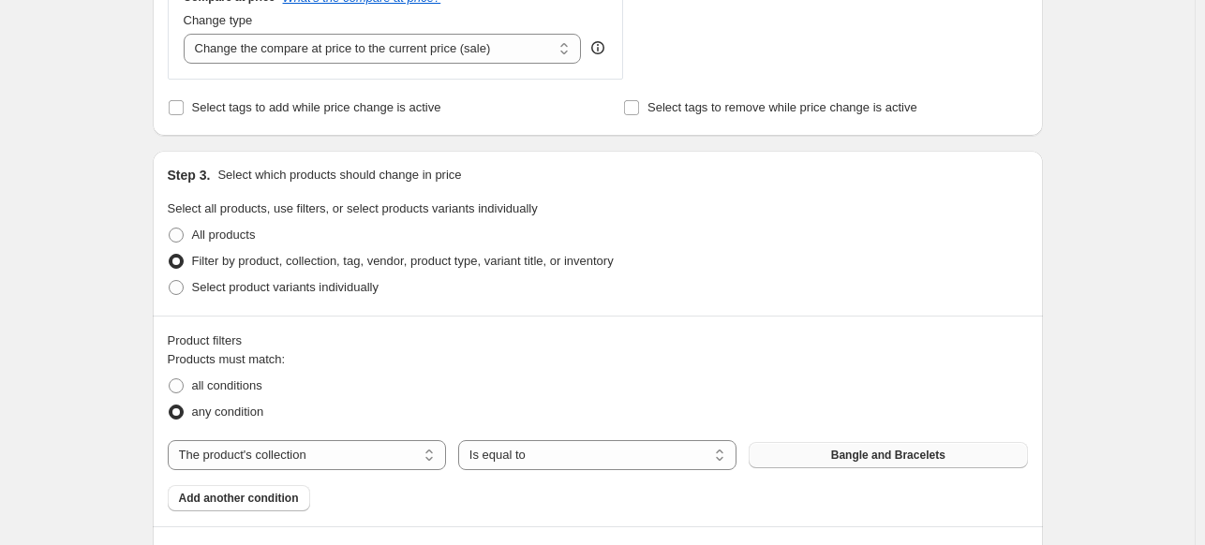
scroll to position [793, 0]
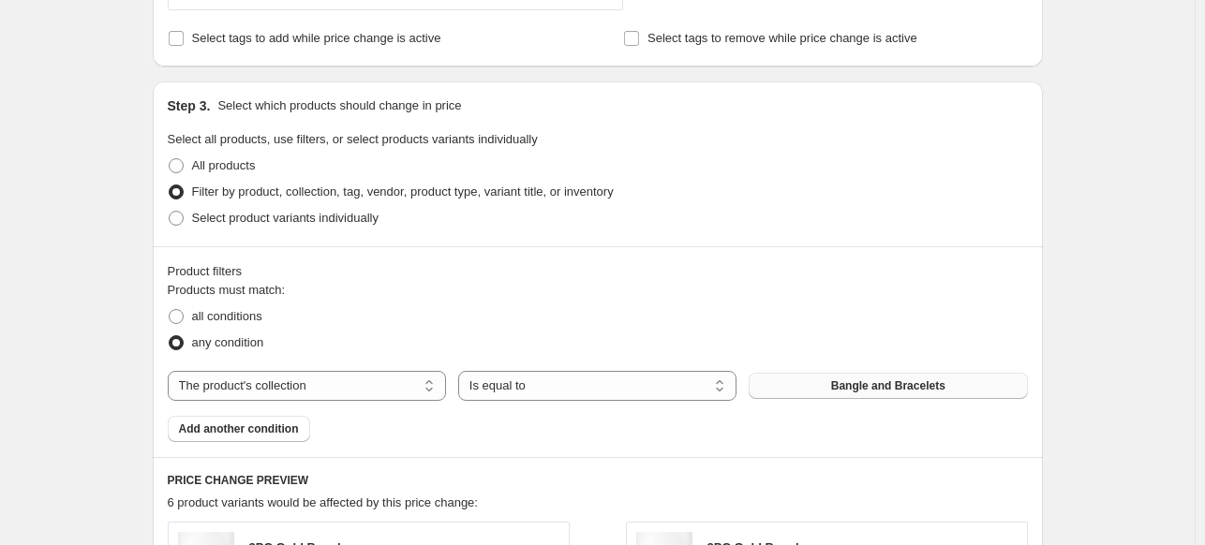
click at [830, 389] on button "Bangle and Bracelets" at bounding box center [887, 386] width 278 height 26
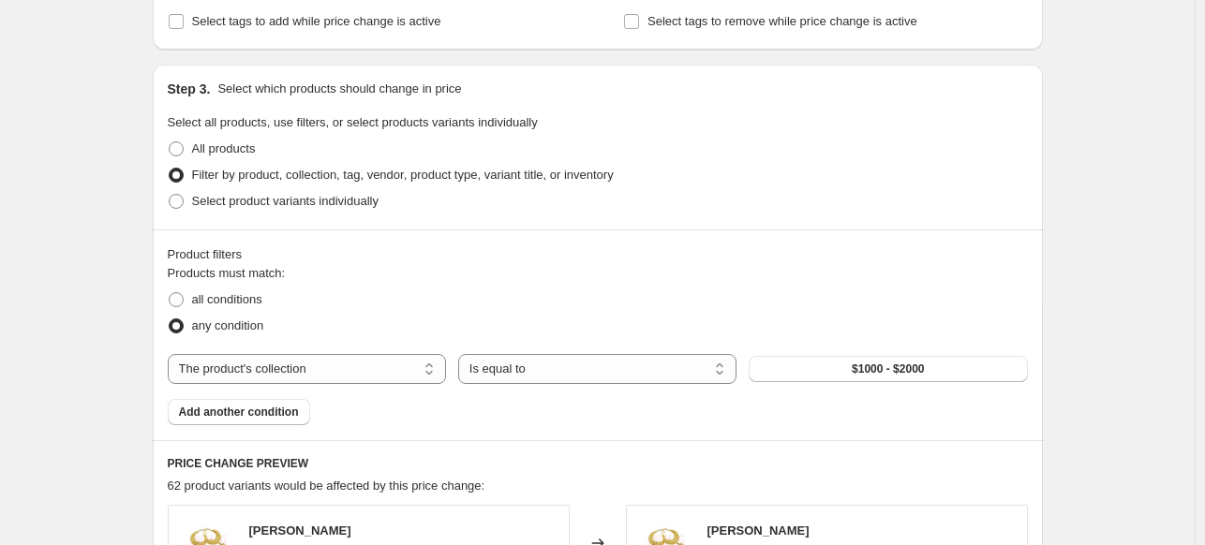
scroll to position [834, 0]
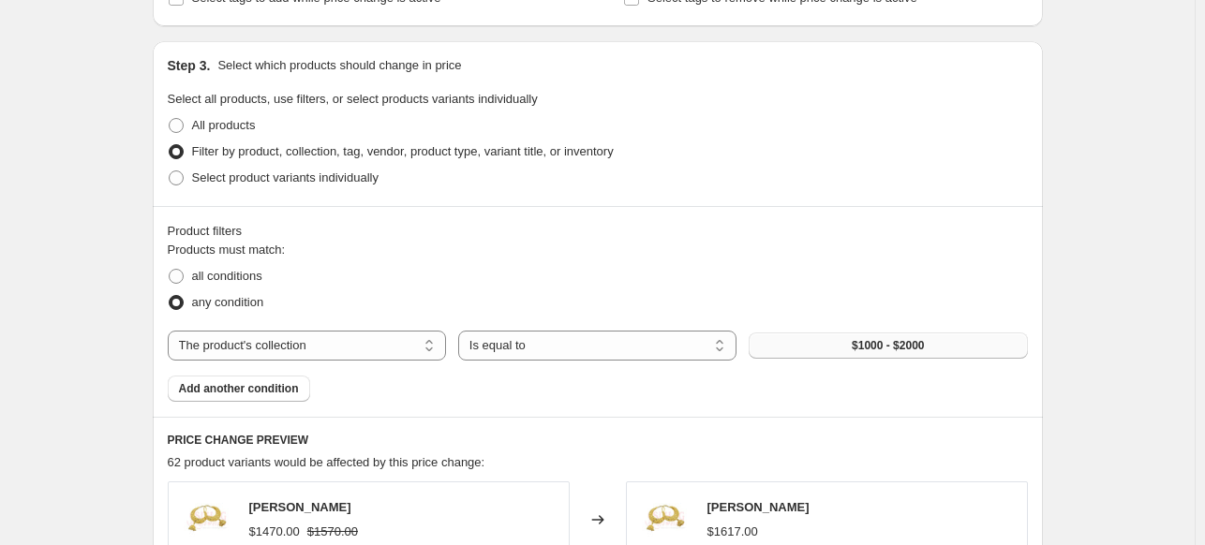
click at [868, 339] on span "$1000 - $2000" at bounding box center [887, 345] width 72 height 15
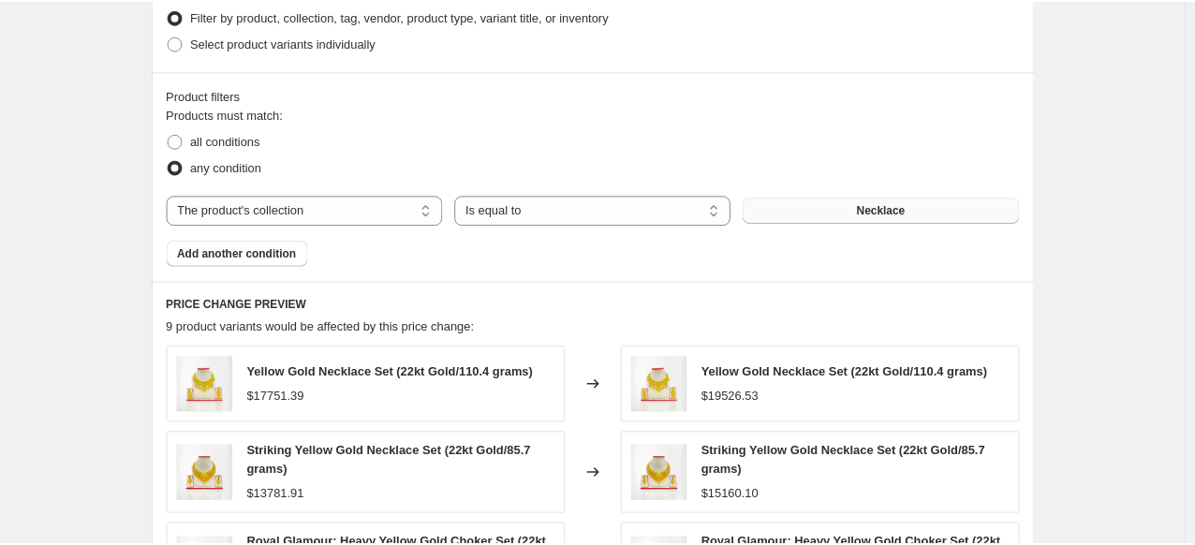
scroll to position [974, 0]
